Goal: Task Accomplishment & Management: Use online tool/utility

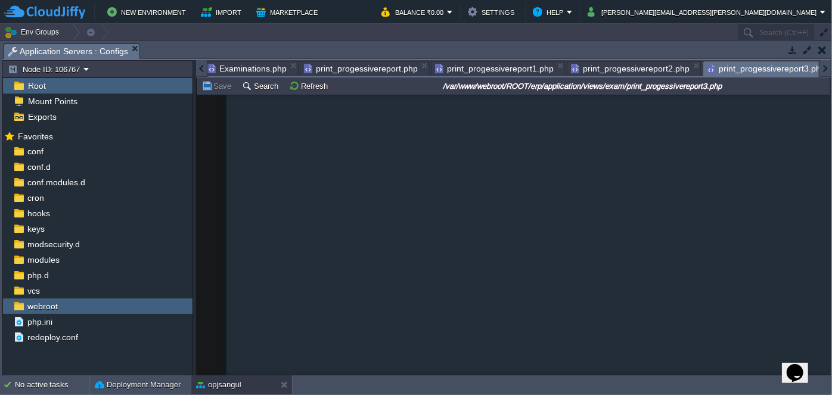
scroll to position [5302, 0]
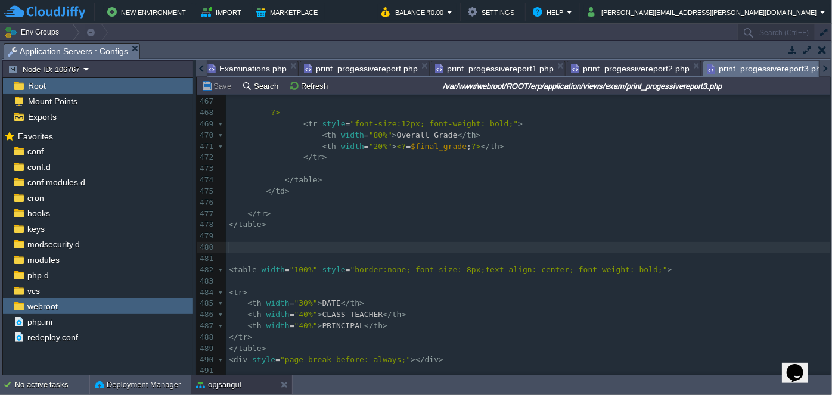
click at [493, 68] on span "print_progessivereport1.php" at bounding box center [494, 68] width 119 height 14
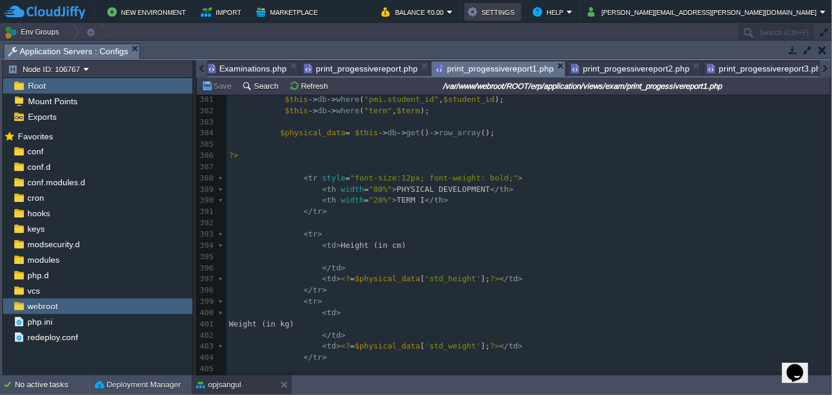
scroll to position [4338, 0]
click at [592, 197] on pre "< th width = "20%" > TERM I </ th >" at bounding box center [527, 200] width 603 height 11
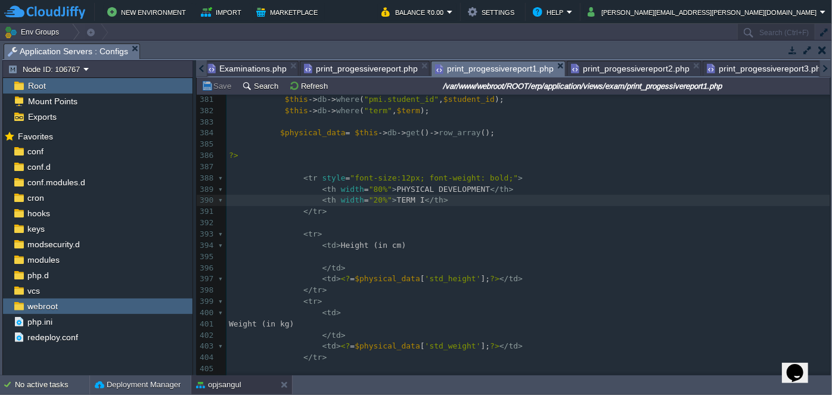
type textarea "-"
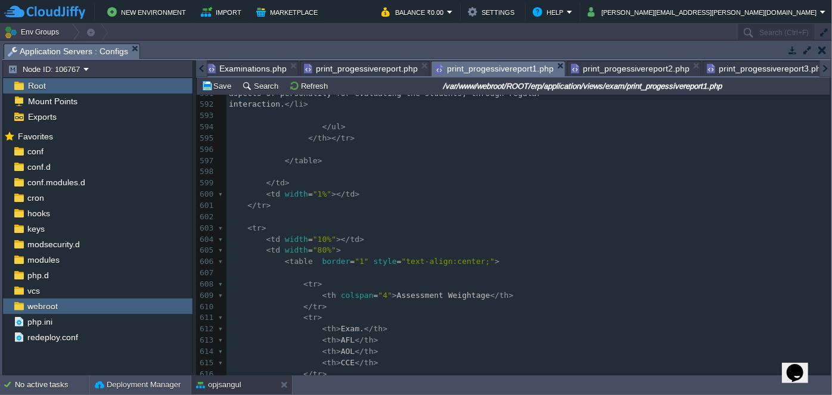
scroll to position [6785, 0]
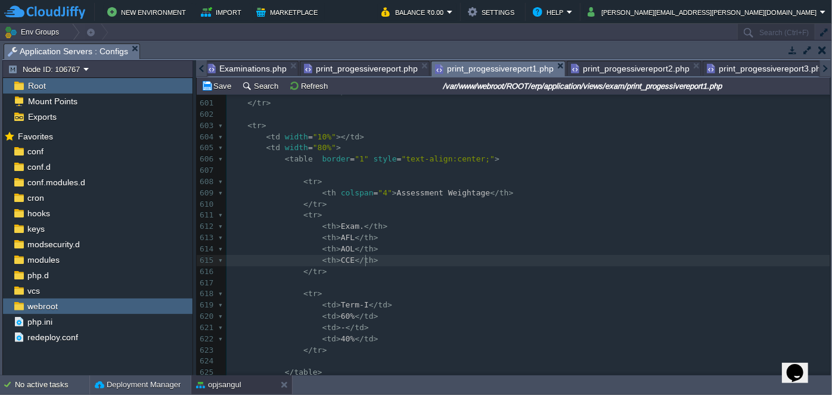
click at [594, 257] on pre "< th > CCE </ th >" at bounding box center [527, 260] width 603 height 11
click at [620, 79] on input "/var/www/webroot/ROOT/erp/application/views/exam/print_progessivereport1.php" at bounding box center [582, 86] width 491 height 14
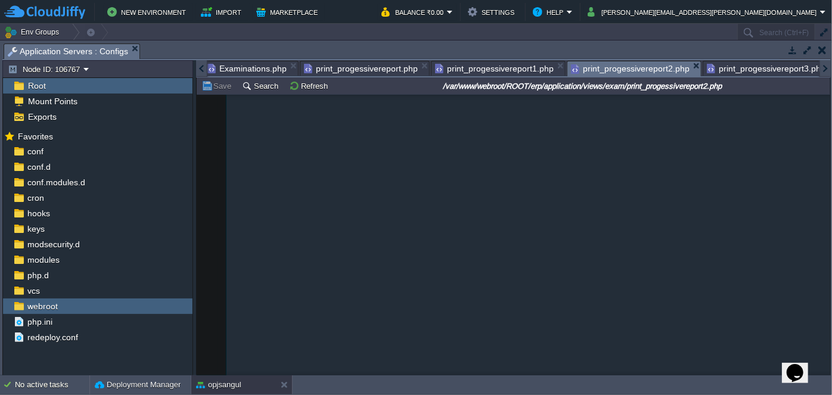
click at [619, 70] on span "print_progessivereport2.php" at bounding box center [630, 68] width 119 height 15
type textarea "-"
paste textarea
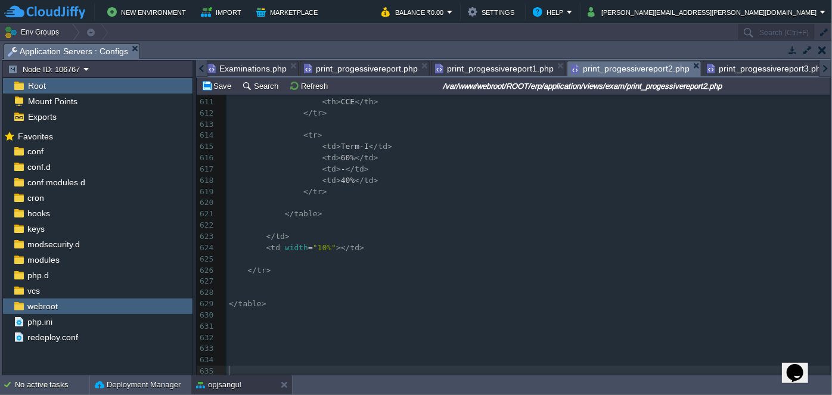
scroll to position [6903, 0]
click at [520, 276] on pre "​" at bounding box center [527, 281] width 603 height 11
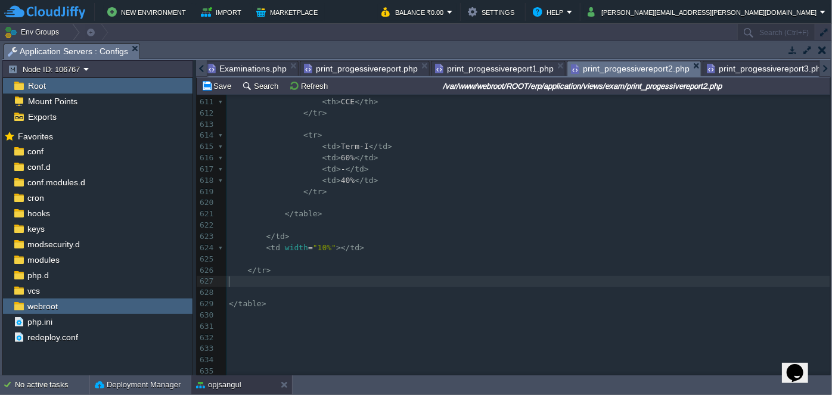
scroll to position [6891, 0]
click at [243, 289] on pre "​" at bounding box center [527, 292] width 603 height 11
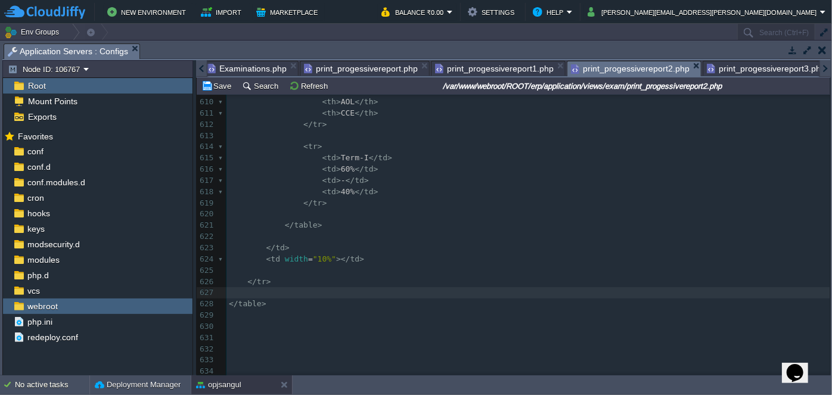
scroll to position [6881, 0]
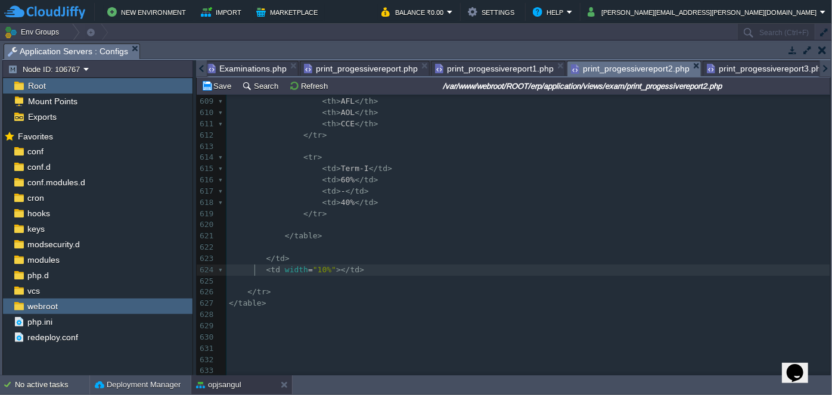
click at [253, 270] on pre "< td width = "10%" ></ td >" at bounding box center [527, 270] width 603 height 11
click at [250, 276] on pre "​" at bounding box center [527, 281] width 603 height 11
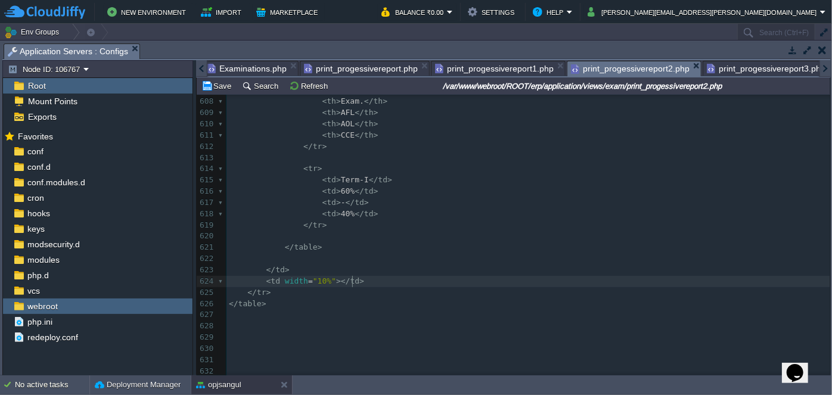
click at [270, 253] on pre "​" at bounding box center [527, 258] width 603 height 11
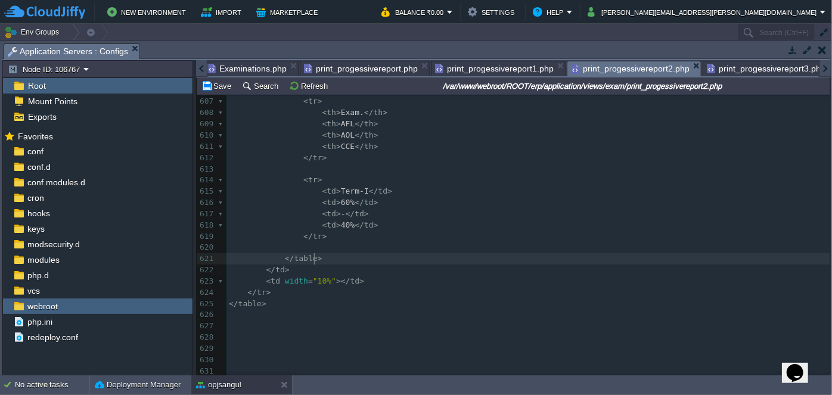
click at [289, 242] on pre "​" at bounding box center [527, 247] width 603 height 11
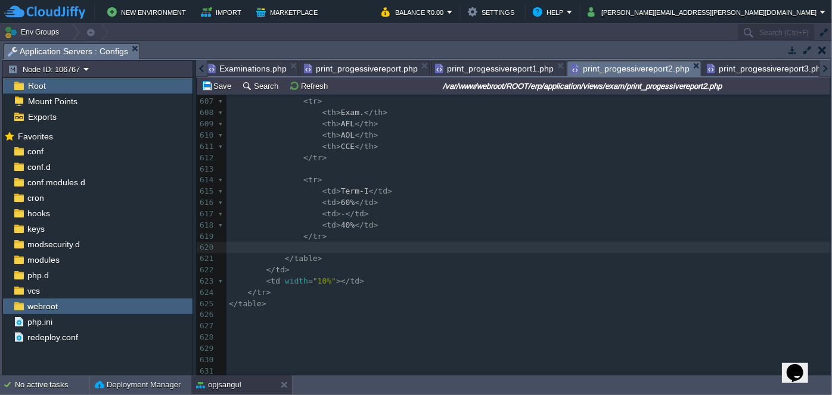
scroll to position [6847, 0]
click at [470, 175] on pre "​" at bounding box center [527, 180] width 603 height 11
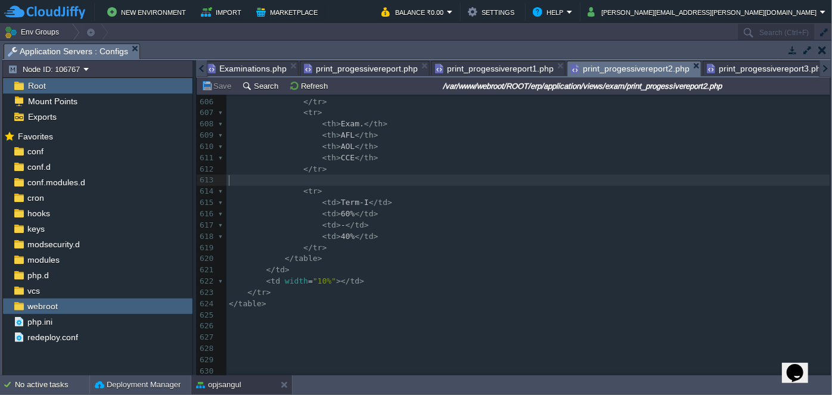
click at [744, 69] on span "print_progessivereport3.php" at bounding box center [766, 68] width 119 height 14
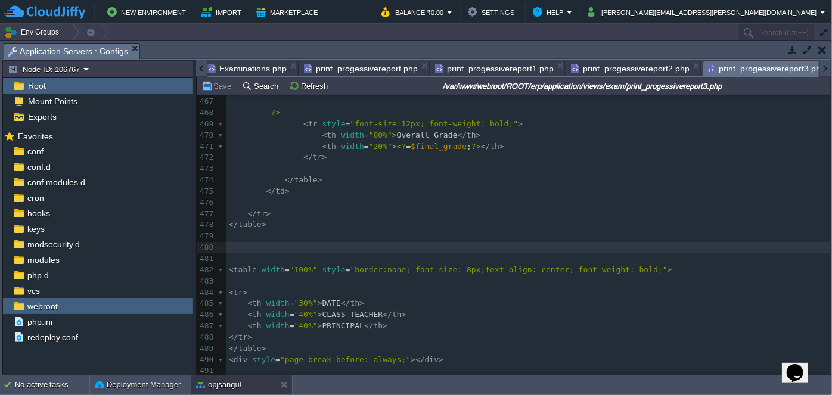
click at [598, 181] on pre "</ table >" at bounding box center [527, 180] width 603 height 11
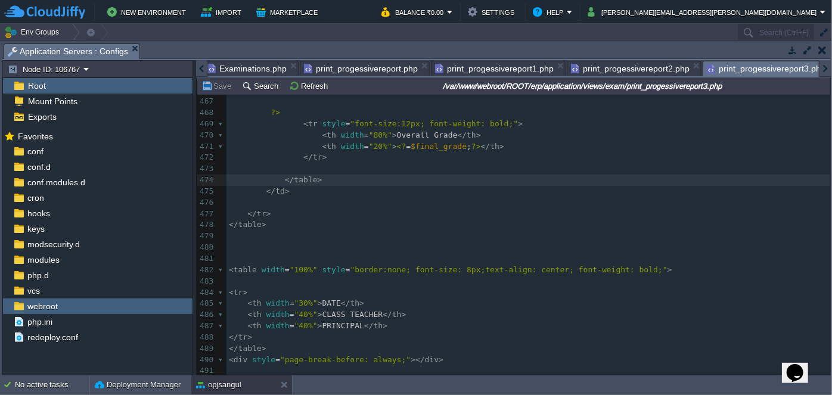
type textarea "-"
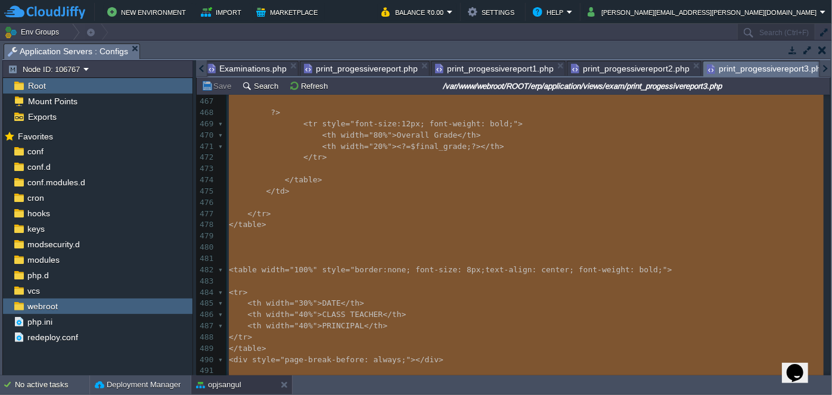
paste textarea
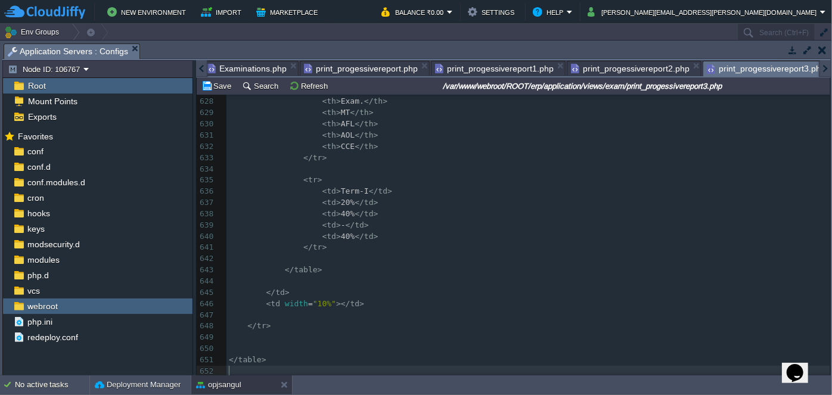
scroll to position [7094, 0]
click at [648, 191] on pre "< td > Term-I </ td >" at bounding box center [527, 191] width 603 height 11
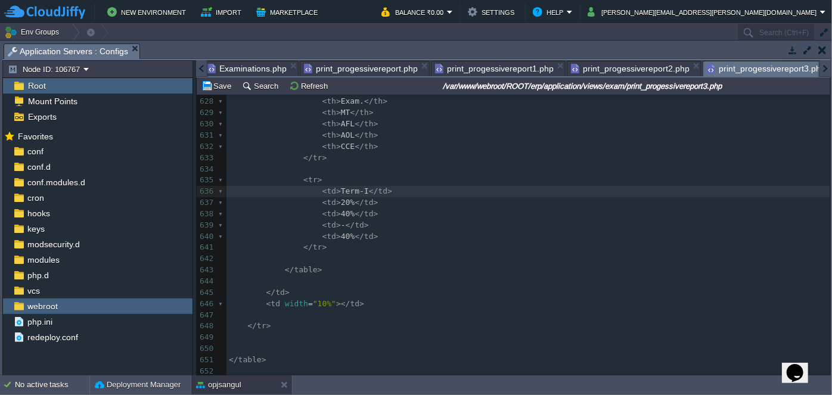
click at [267, 338] on pre "​" at bounding box center [527, 337] width 603 height 11
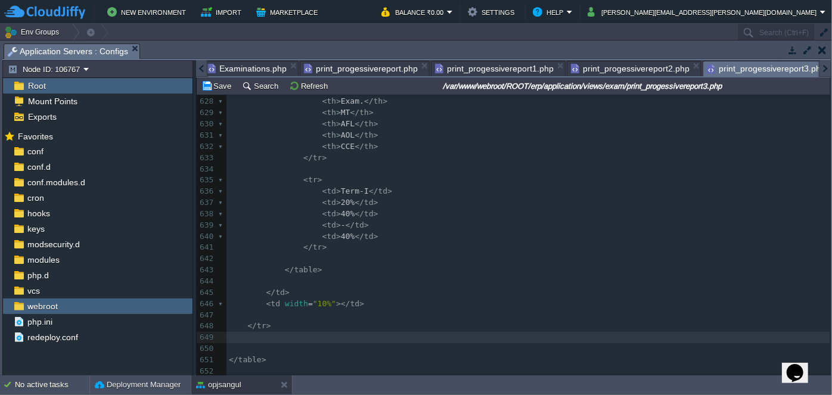
scroll to position [7083, 0]
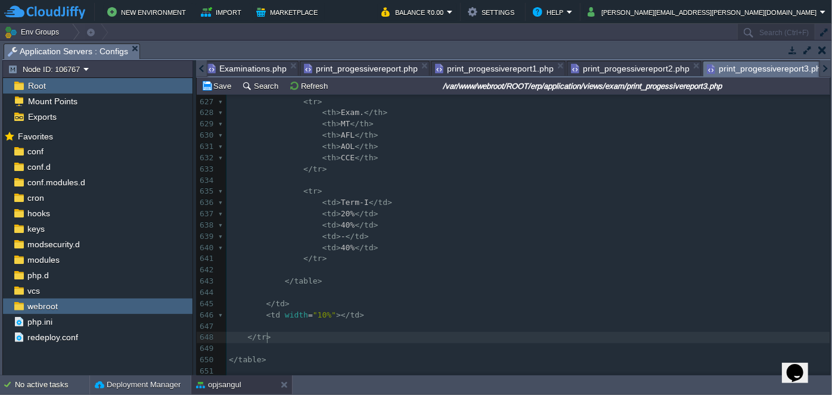
click at [242, 348] on pre "​" at bounding box center [527, 348] width 603 height 11
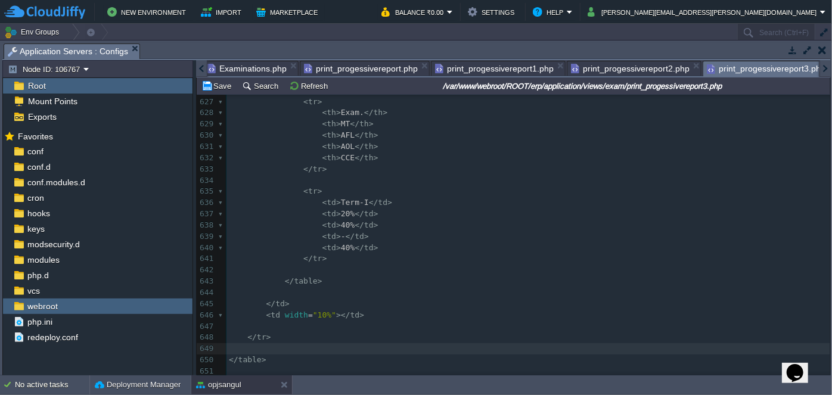
scroll to position [7071, 0]
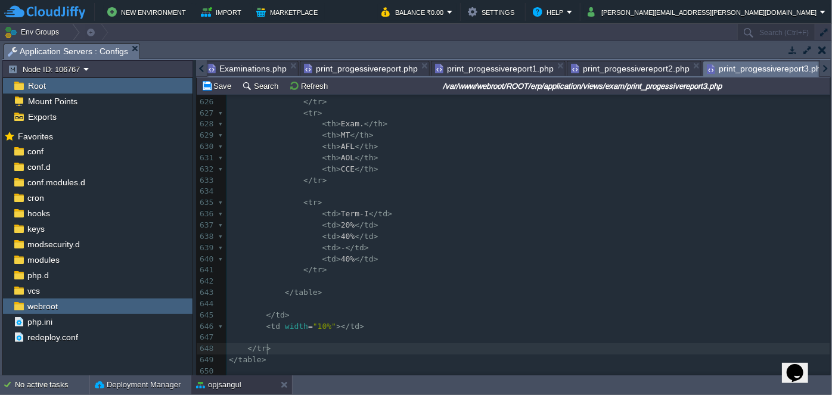
click at [262, 336] on pre "​" at bounding box center [527, 337] width 603 height 11
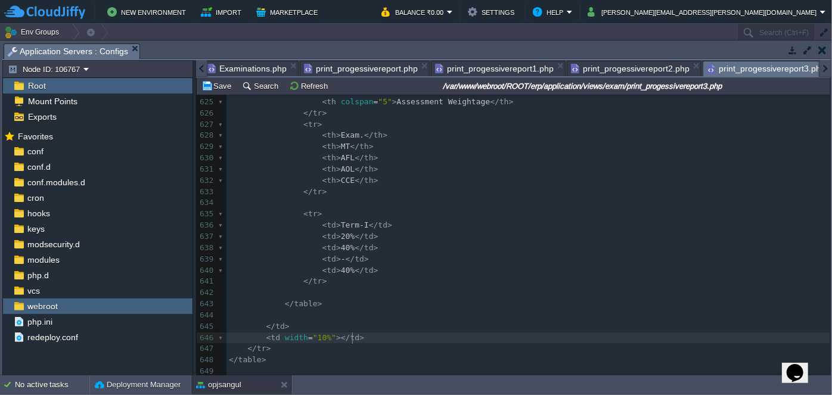
scroll to position [7060, 0]
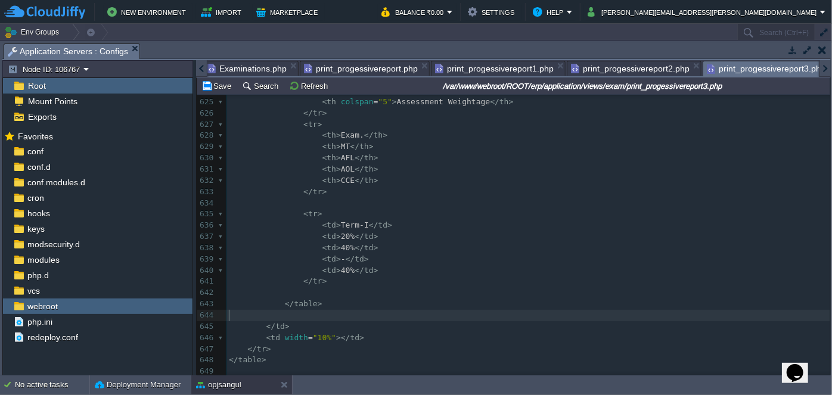
click at [269, 310] on pre "​" at bounding box center [527, 315] width 603 height 11
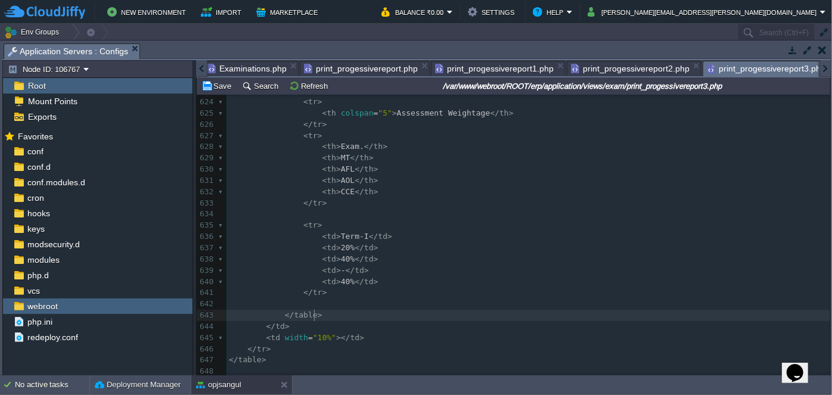
click at [274, 298] on pre "​" at bounding box center [527, 303] width 603 height 11
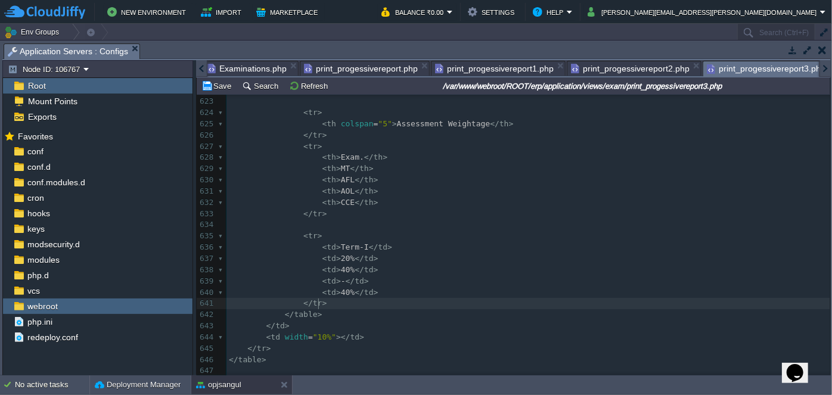
scroll to position [7038, 0]
click at [617, 231] on pre "< tr >" at bounding box center [527, 236] width 603 height 11
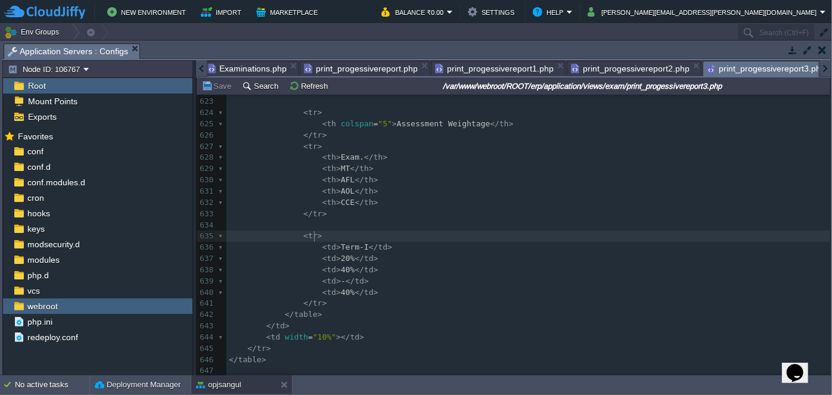
click at [320, 221] on pre "​" at bounding box center [527, 225] width 603 height 11
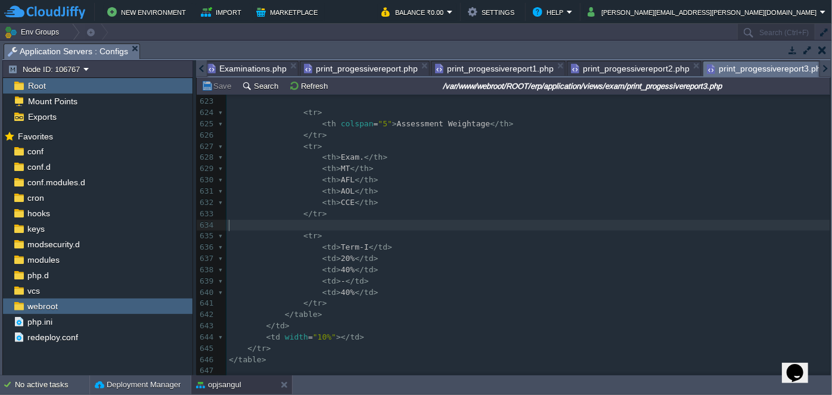
scroll to position [7027, 0]
